Goal: Understand process/instructions: Learn how to perform a task or action

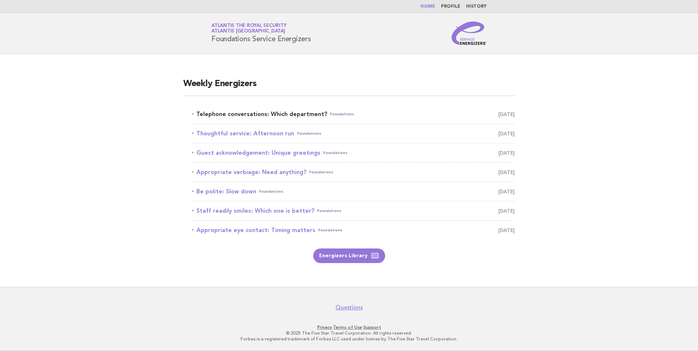
drag, startPoint x: 0, startPoint y: 0, endPoint x: 261, endPoint y: 114, distance: 284.8
click at [261, 114] on link "Telephone conversations: Which department? Foundations [DATE]" at bounding box center [353, 114] width 323 height 10
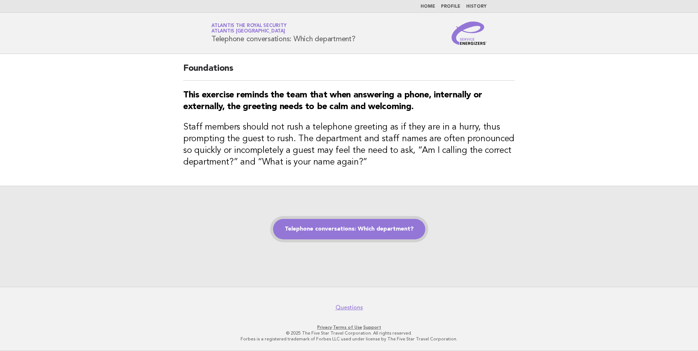
click at [363, 232] on link "Telephone conversations: Which department?" at bounding box center [349, 229] width 152 height 20
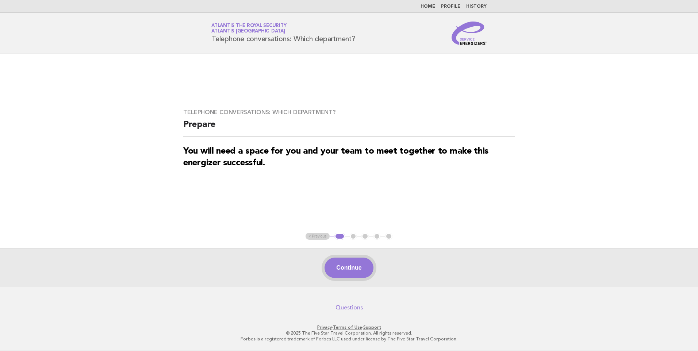
drag, startPoint x: 350, startPoint y: 264, endPoint x: 347, endPoint y: 270, distance: 6.0
click at [347, 270] on button "Continue" at bounding box center [349, 268] width 49 height 20
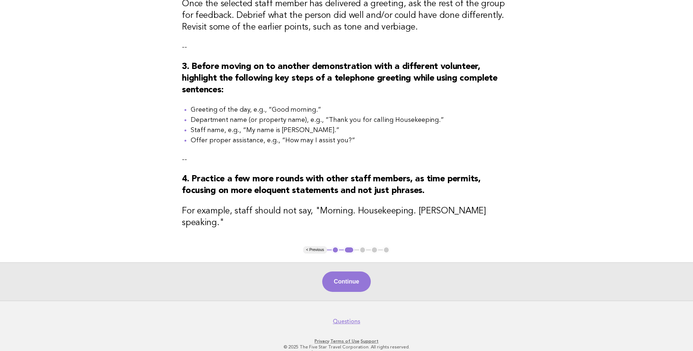
scroll to position [263, 0]
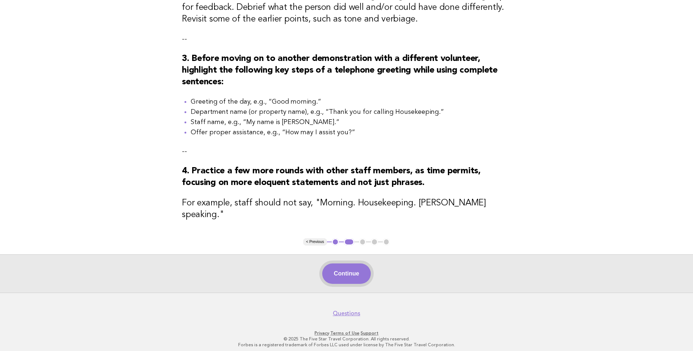
click at [341, 271] on button "Continue" at bounding box center [346, 274] width 49 height 20
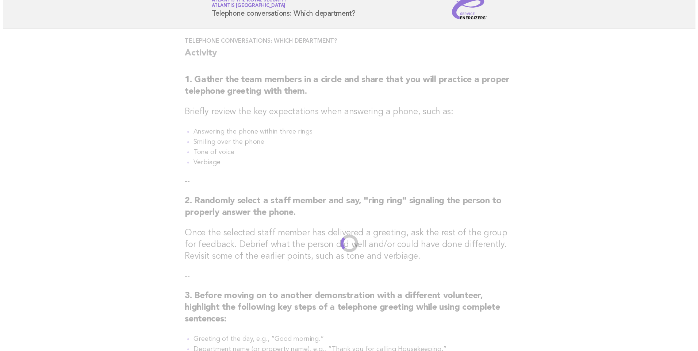
scroll to position [0, 0]
